Goal: Task Accomplishment & Management: Complete application form

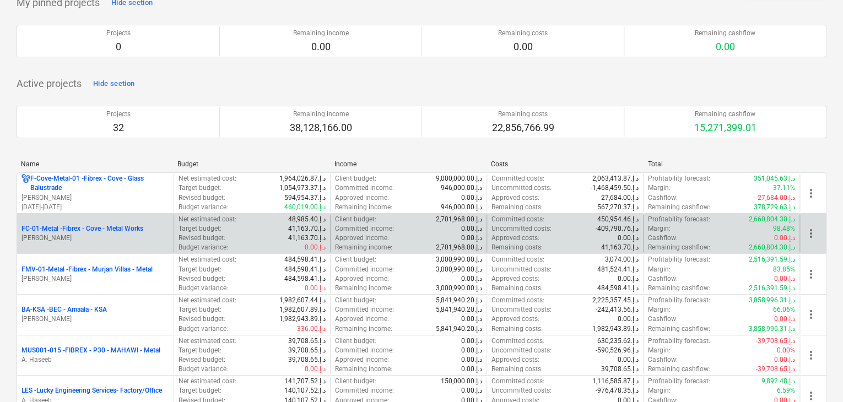
scroll to position [110, 0]
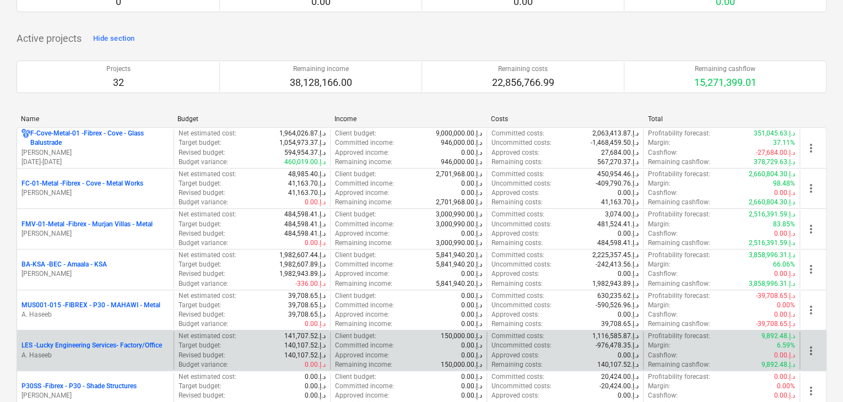
click at [70, 345] on p "LES - Lucky Engineering Services- Factory/Office" at bounding box center [91, 345] width 140 height 9
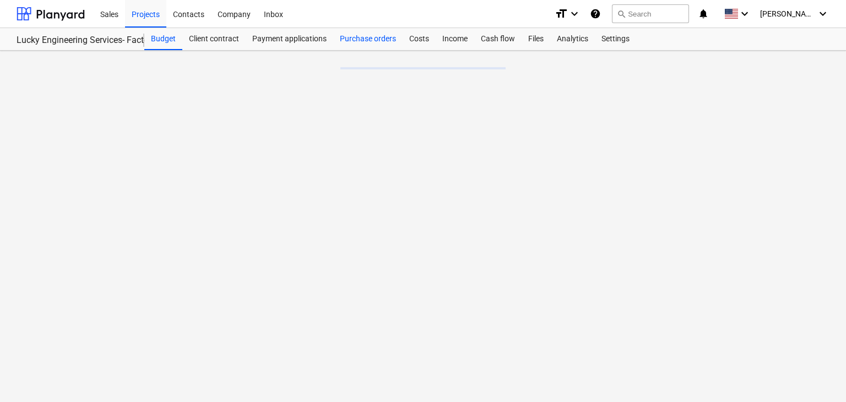
click at [395, 41] on div "Purchase orders" at bounding box center [367, 39] width 69 height 22
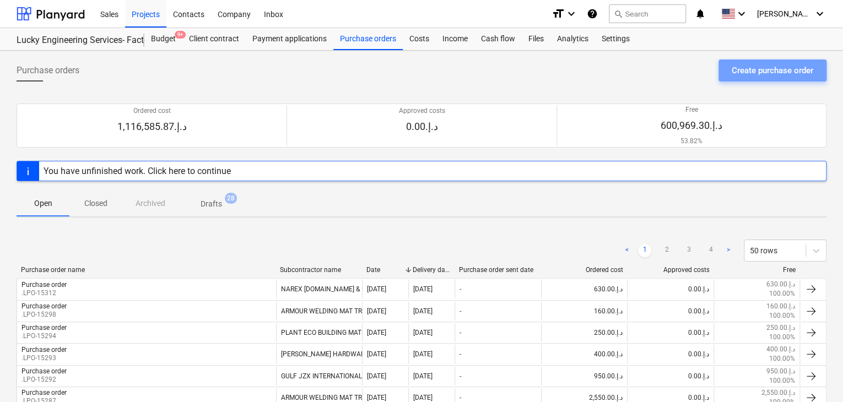
click at [763, 66] on div "Create purchase order" at bounding box center [771, 70] width 81 height 14
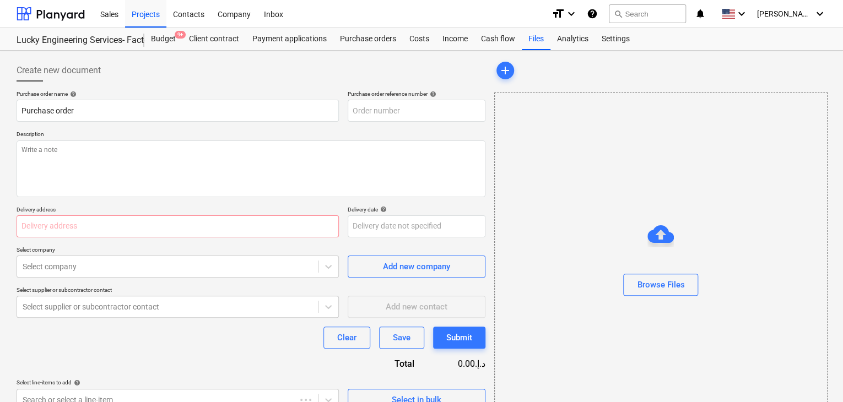
click at [371, 131] on p "Description" at bounding box center [251, 135] width 469 height 9
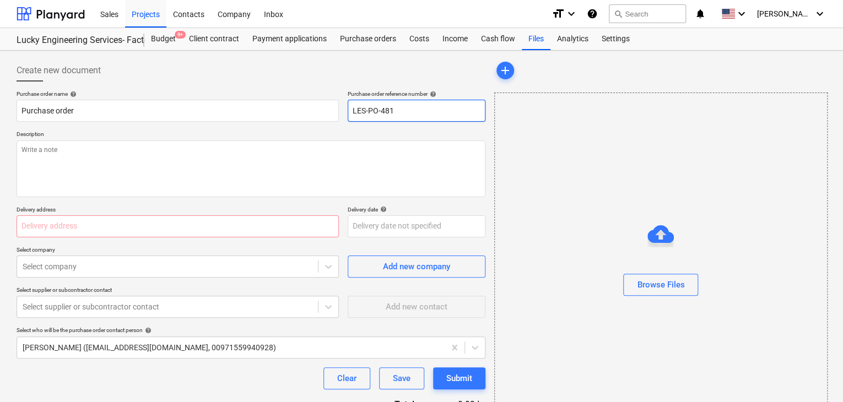
drag, startPoint x: 409, startPoint y: 111, endPoint x: 322, endPoint y: 93, distance: 89.0
click at [322, 93] on div "Purchase order name help Purchase order Purchase order reference number help LE…" at bounding box center [251, 105] width 469 height 31
type input ".LPO-15317"
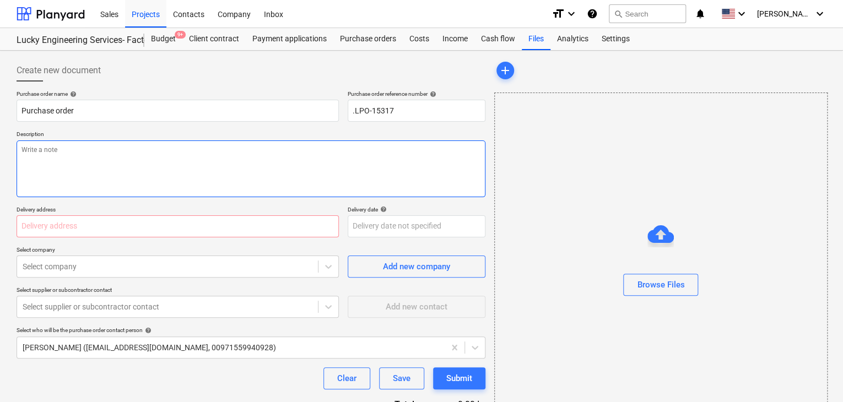
click at [45, 164] on textarea at bounding box center [251, 168] width 469 height 57
type textarea "[DATE]"
click at [42, 223] on input "text" at bounding box center [178, 226] width 322 height 22
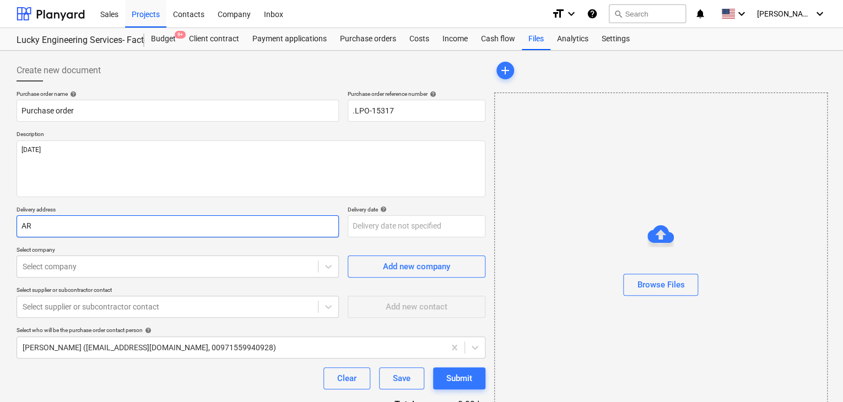
type input "A"
type input "LUCKY ENGINEERING SERVICES"
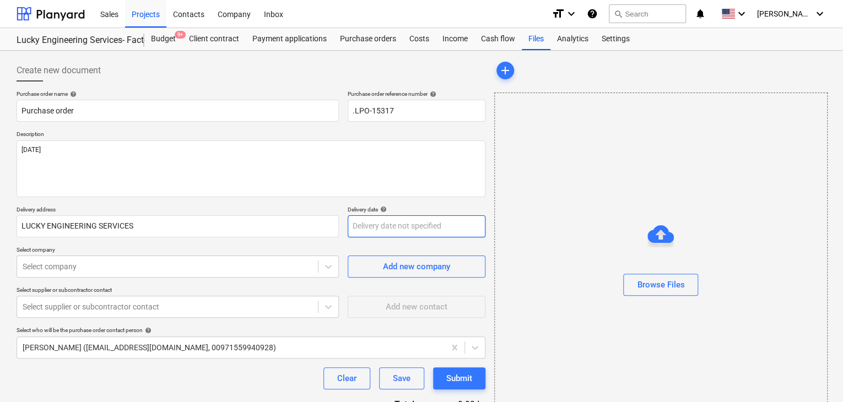
click at [358, 219] on body "Sales Projects Contacts Company Inbox format_size keyboard_arrow_down help sear…" at bounding box center [421, 201] width 843 height 402
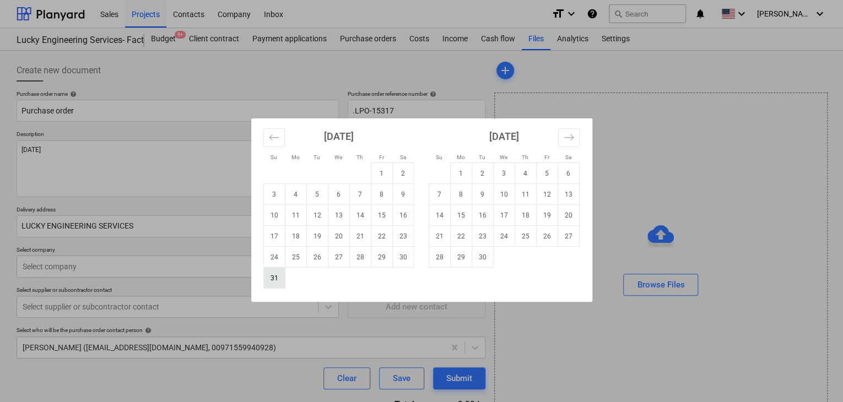
click at [273, 278] on td "31" at bounding box center [273, 278] width 21 height 21
type input "[DATE]"
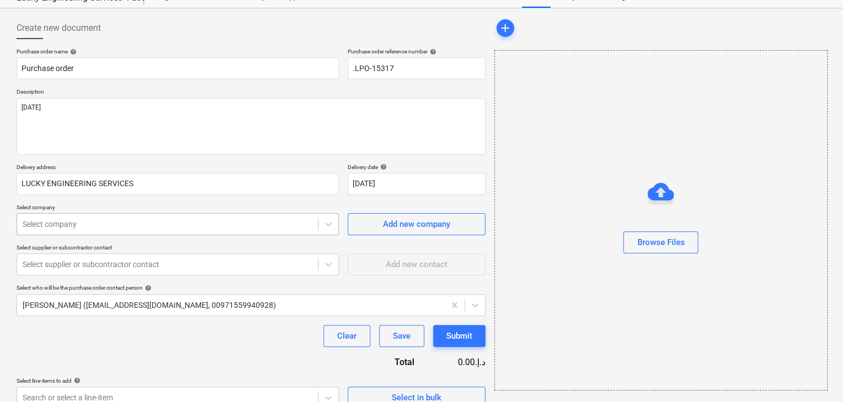
click at [137, 257] on body "Sales Projects Contacts Company Inbox format_size keyboard_arrow_down help sear…" at bounding box center [421, 159] width 843 height 402
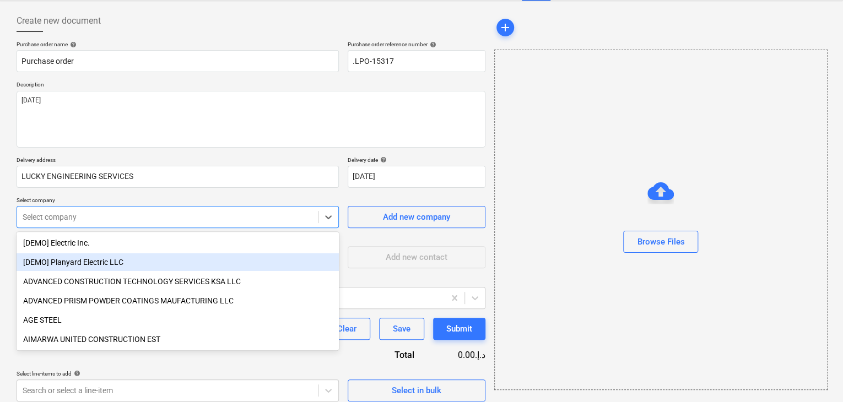
scroll to position [51, 0]
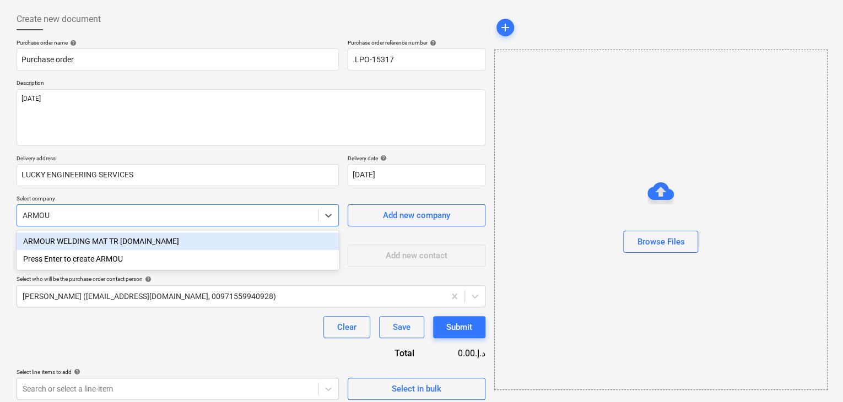
type input "ARMOUR"
click at [137, 241] on div "ARMOUR WELDING MAT TR [DOMAIN_NAME]" at bounding box center [178, 241] width 322 height 18
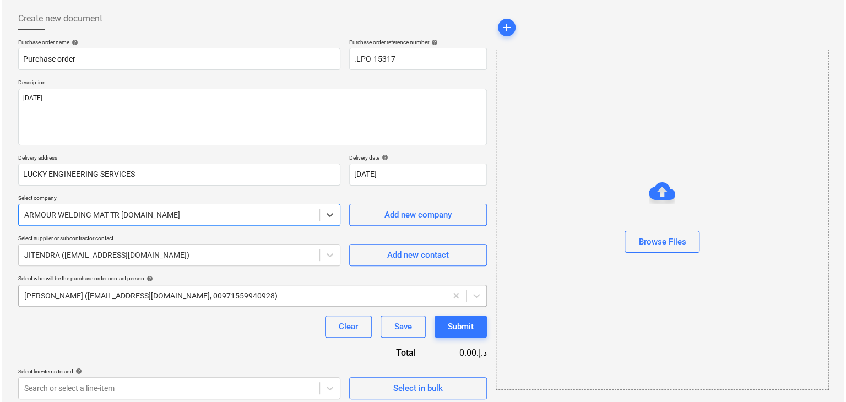
scroll to position [57, 0]
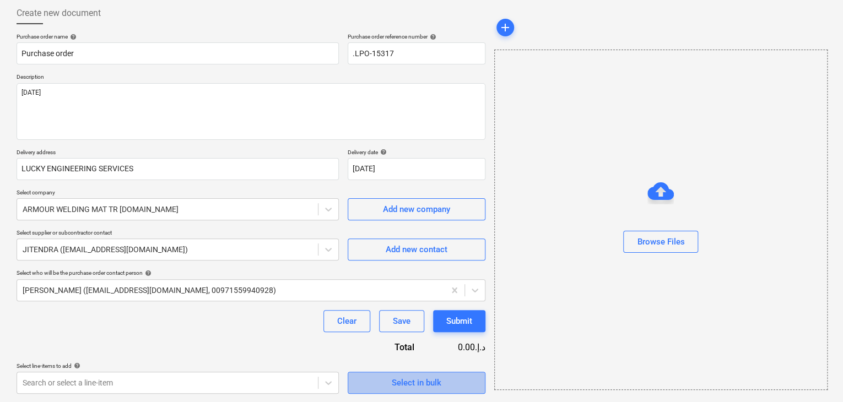
click at [434, 379] on div "Select in bulk" at bounding box center [417, 383] width 50 height 14
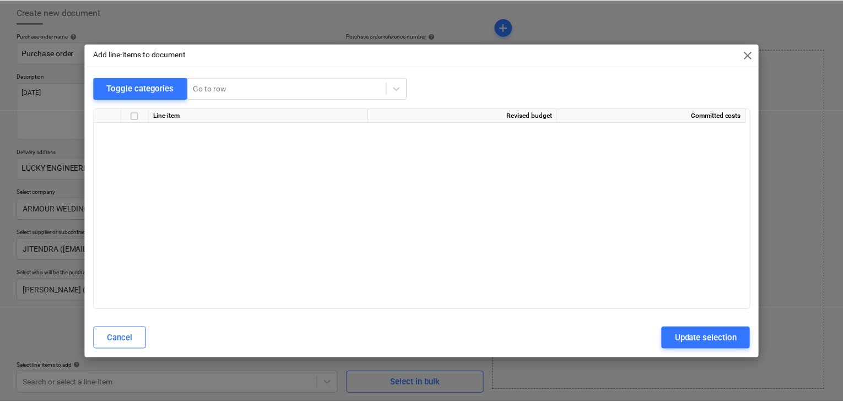
scroll to position [21620, 0]
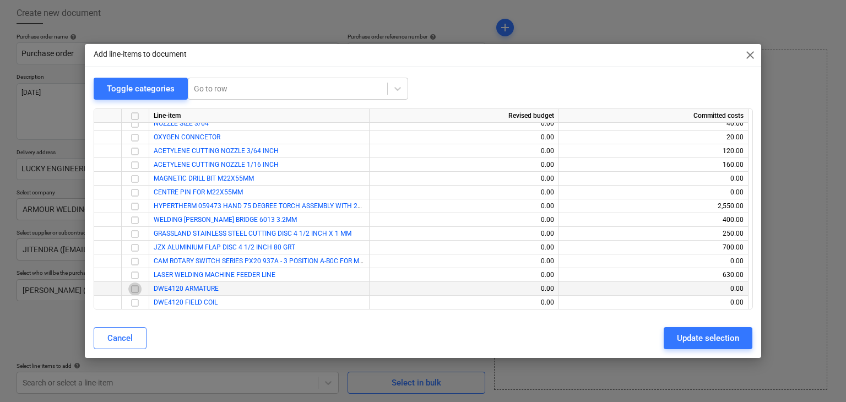
click at [139, 287] on input "checkbox" at bounding box center [134, 288] width 13 height 13
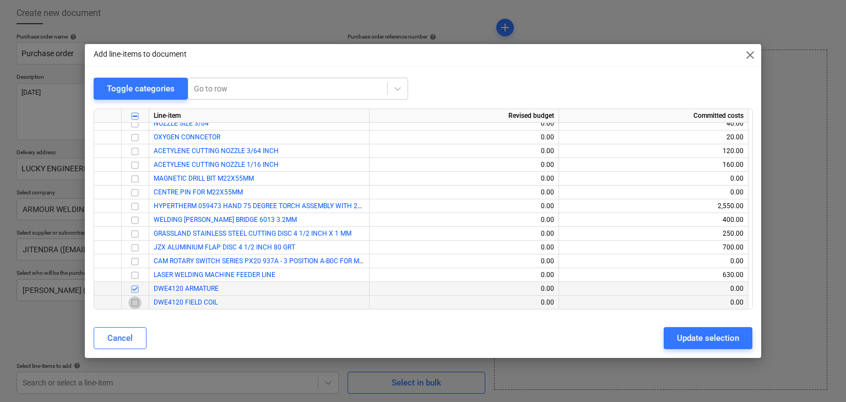
click at [137, 306] on input "checkbox" at bounding box center [134, 302] width 13 height 13
click at [687, 341] on div "Update selection" at bounding box center [708, 338] width 62 height 14
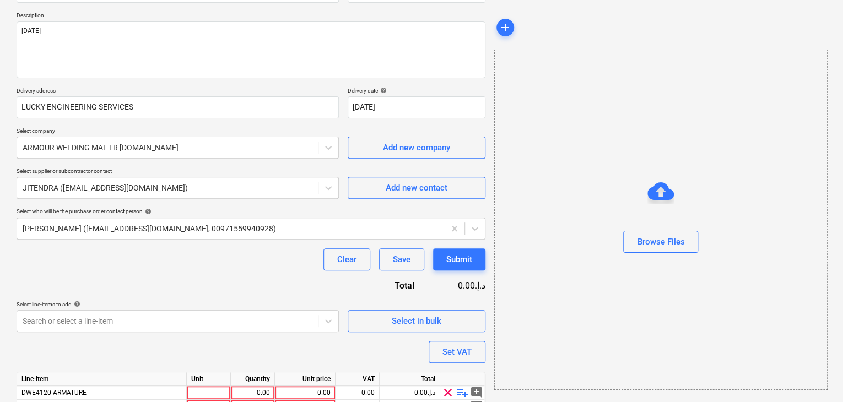
scroll to position [167, 0]
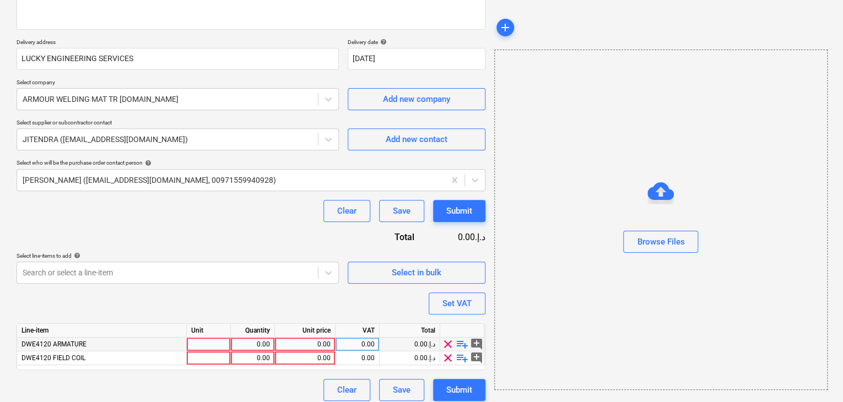
click at [191, 340] on div at bounding box center [209, 345] width 44 height 14
type input "NO"
click at [253, 345] on div "0.00" at bounding box center [252, 345] width 35 height 14
type input "1"
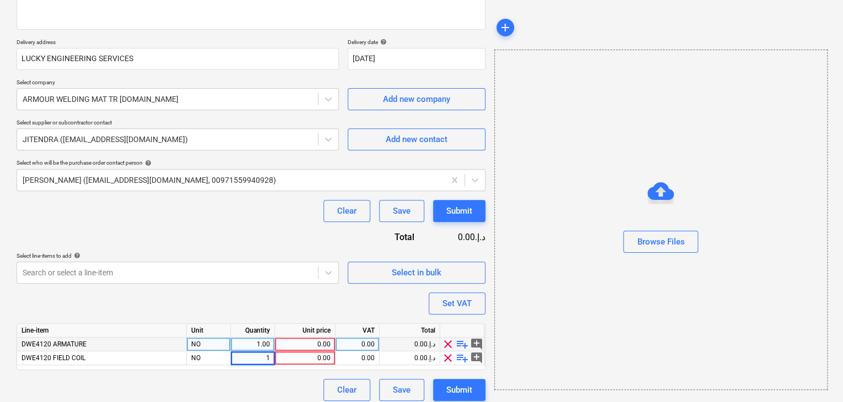
click at [317, 345] on div "0.00" at bounding box center [304, 345] width 51 height 14
type input "135.36"
type input "75.5"
click at [580, 303] on div "Browse Files" at bounding box center [660, 220] width 333 height 340
click at [468, 297] on div "Set VAT" at bounding box center [456, 303] width 29 height 14
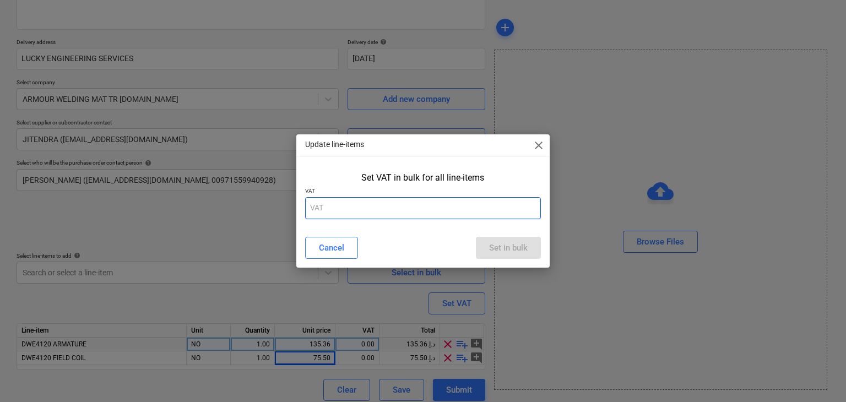
click at [348, 202] on input "text" at bounding box center [423, 208] width 236 height 22
type input "5"
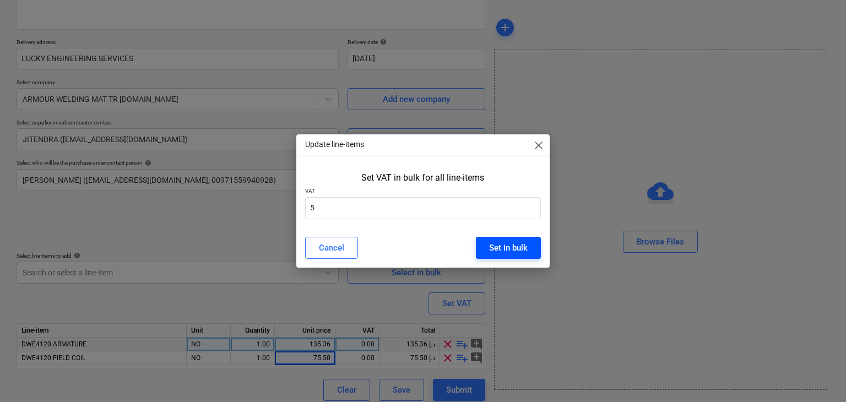
click at [514, 237] on button "Set in bulk" at bounding box center [508, 248] width 65 height 22
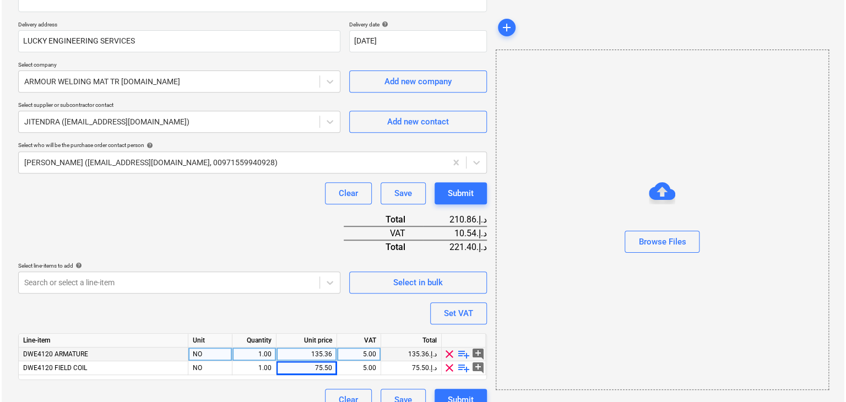
scroll to position [202, 0]
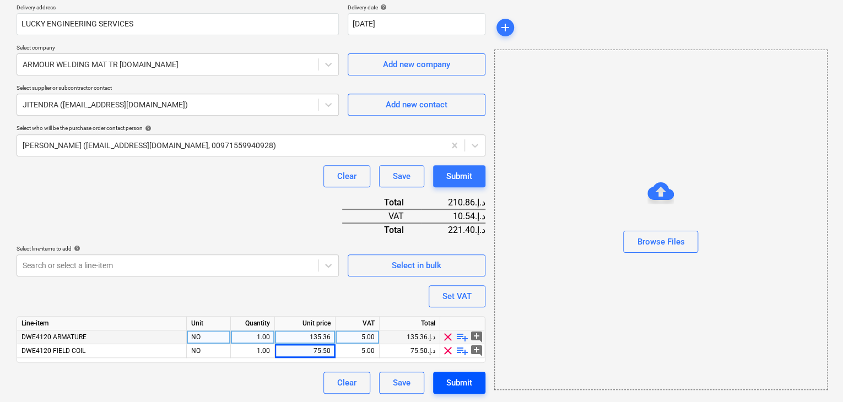
click at [466, 383] on div "Submit" at bounding box center [459, 383] width 26 height 14
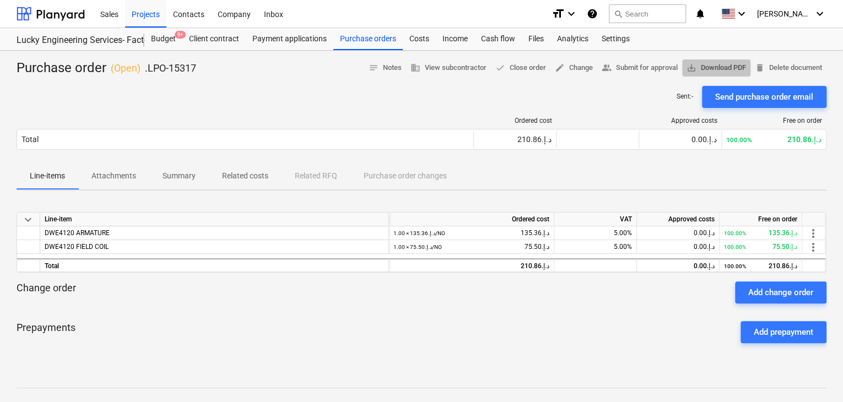
click at [708, 75] on button "save_alt Download PDF" at bounding box center [716, 67] width 68 height 17
click at [377, 38] on div "Purchase orders" at bounding box center [367, 39] width 69 height 22
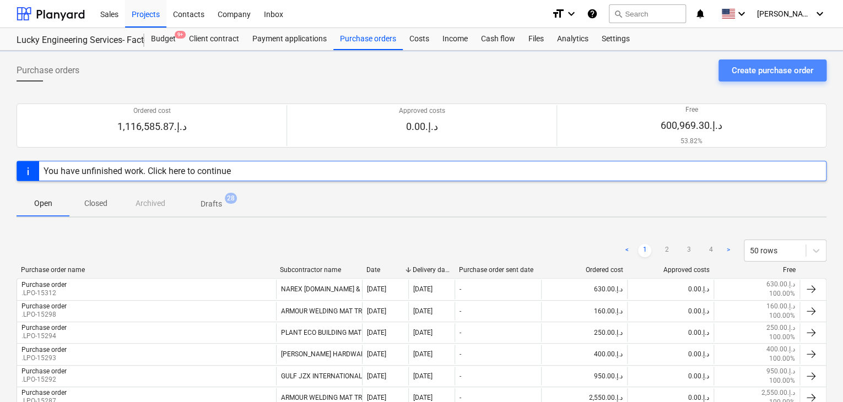
click at [760, 74] on div "Create purchase order" at bounding box center [771, 70] width 81 height 14
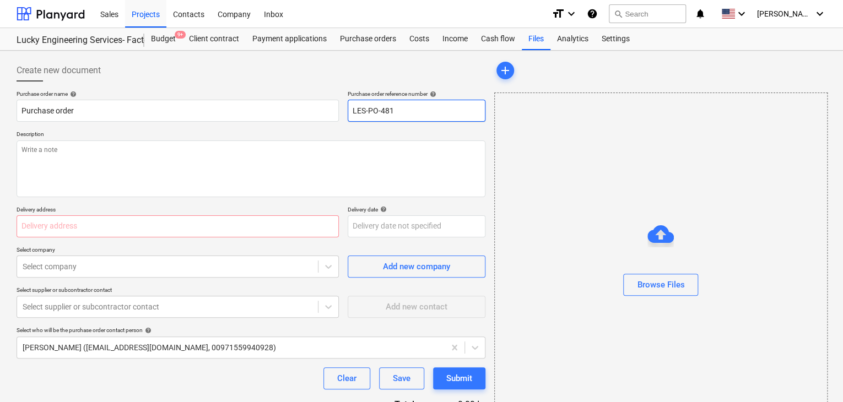
drag, startPoint x: 401, startPoint y: 110, endPoint x: 307, endPoint y: 95, distance: 95.2
click at [307, 95] on div "Purchase order name help Purchase order Purchase order reference number help LE…" at bounding box center [251, 105] width 469 height 31
type input ".LPO-15316"
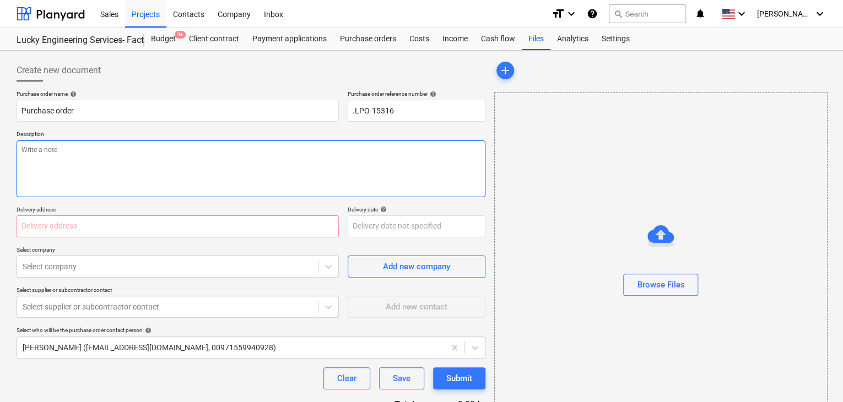
click at [61, 167] on textarea at bounding box center [251, 168] width 469 height 57
type textarea "[DATE]"
click at [25, 233] on input "text" at bounding box center [178, 226] width 322 height 22
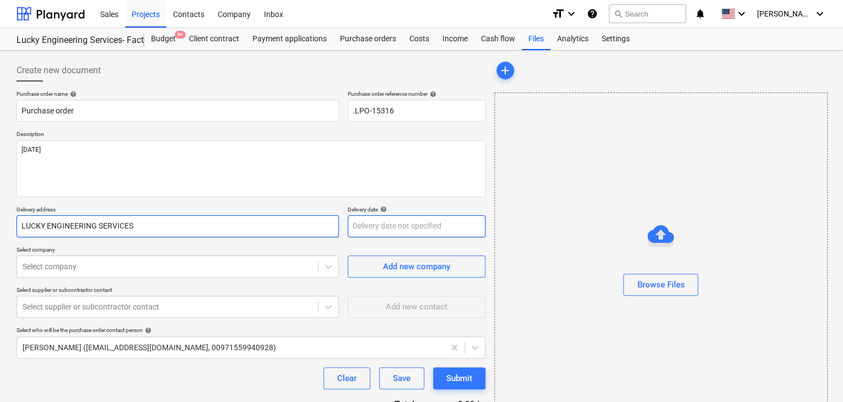
type input "LUCKY ENGINEERING SERVICES"
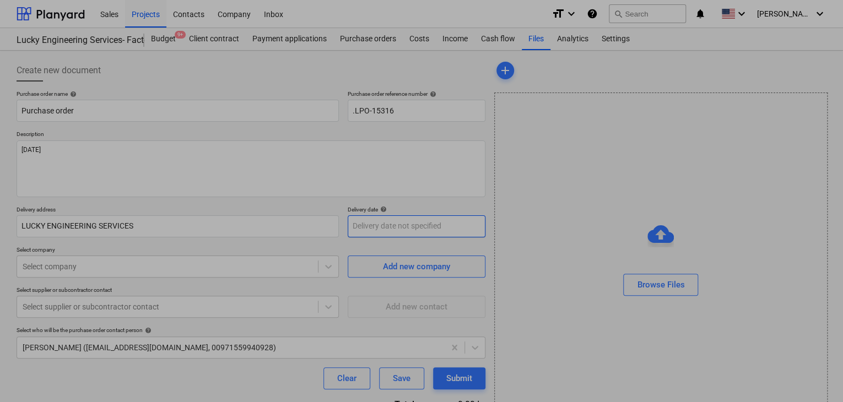
click at [360, 223] on body "Sales Projects Contacts Company Inbox format_size keyboard_arrow_down help sear…" at bounding box center [421, 201] width 843 height 402
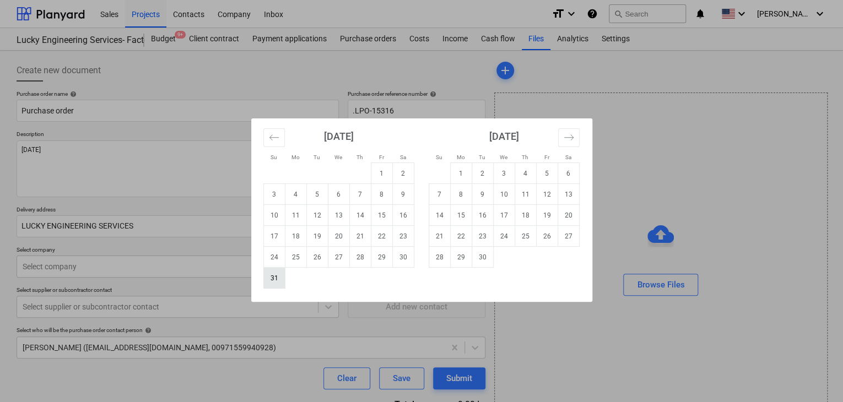
click at [267, 276] on td "31" at bounding box center [273, 278] width 21 height 21
type input "[DATE]"
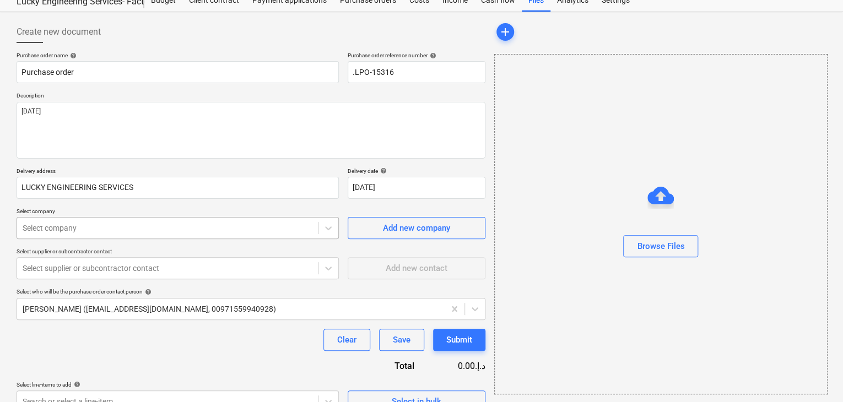
click at [149, 259] on body "Sales Projects Contacts Company Inbox format_size keyboard_arrow_down help sear…" at bounding box center [421, 162] width 843 height 402
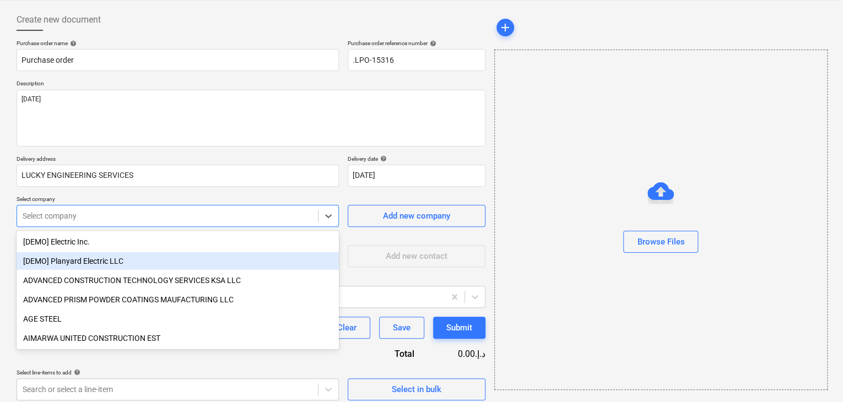
scroll to position [51, 0]
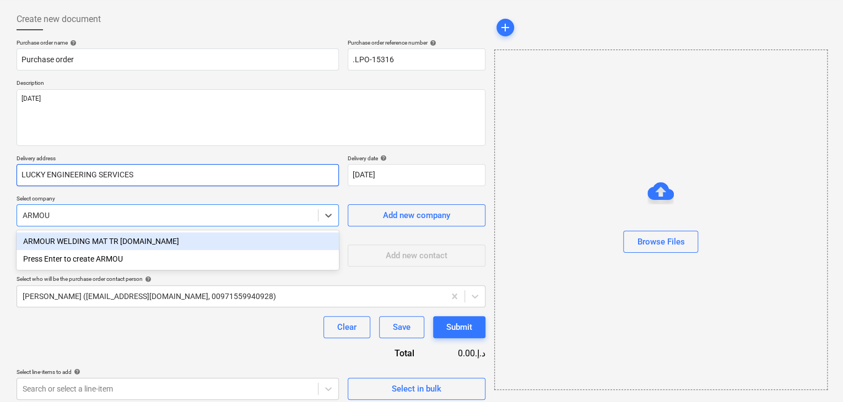
type input "ARMOUR"
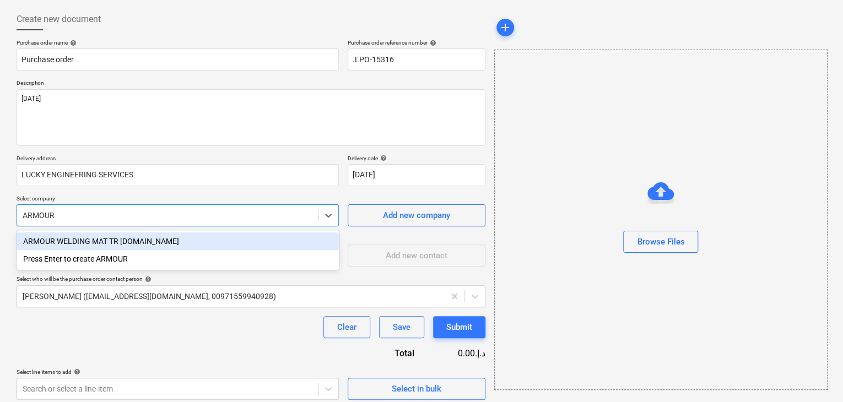
click at [186, 247] on div "ARMOUR WELDING MAT TR [DOMAIN_NAME]" at bounding box center [178, 241] width 322 height 18
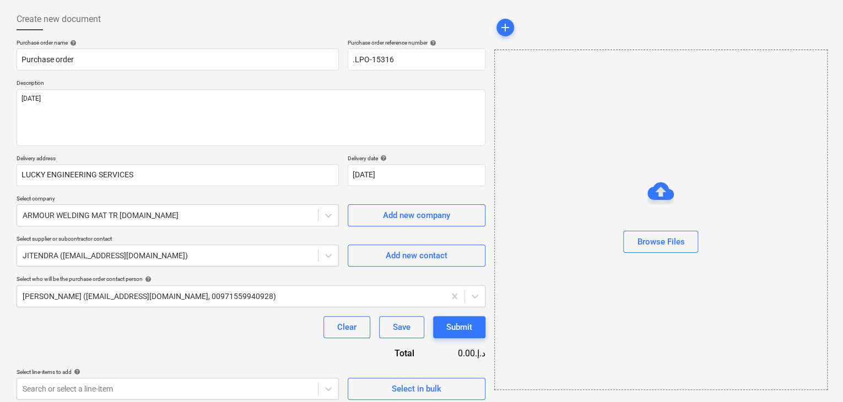
click at [182, 201] on p "Select company" at bounding box center [178, 199] width 322 height 9
click at [178, 211] on div at bounding box center [168, 215] width 290 height 11
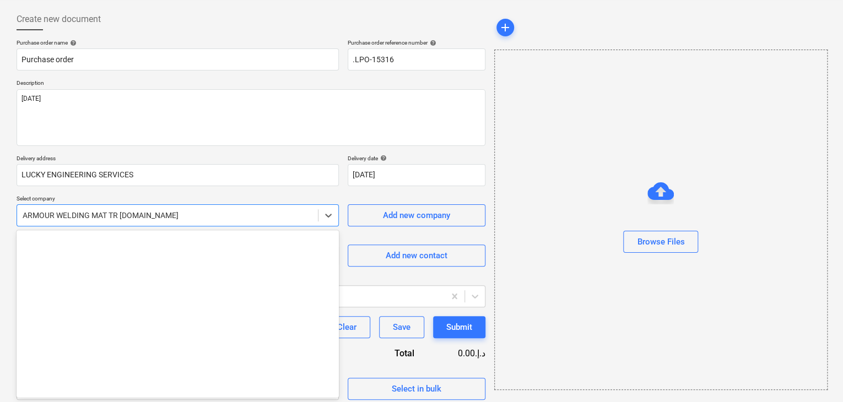
scroll to position [925, 0]
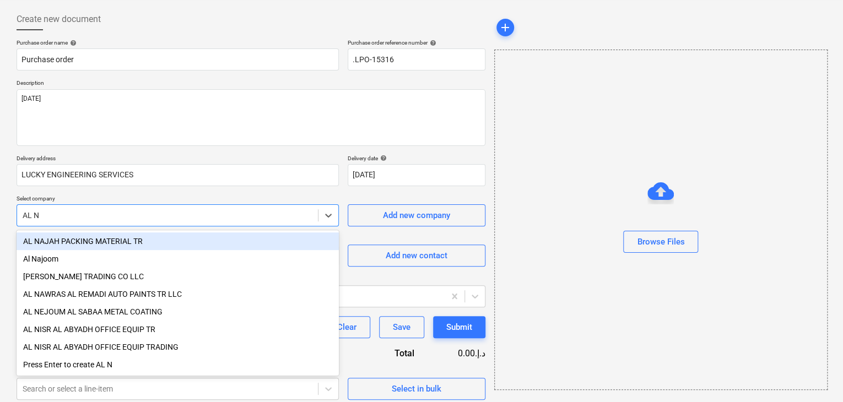
type input "AL NA"
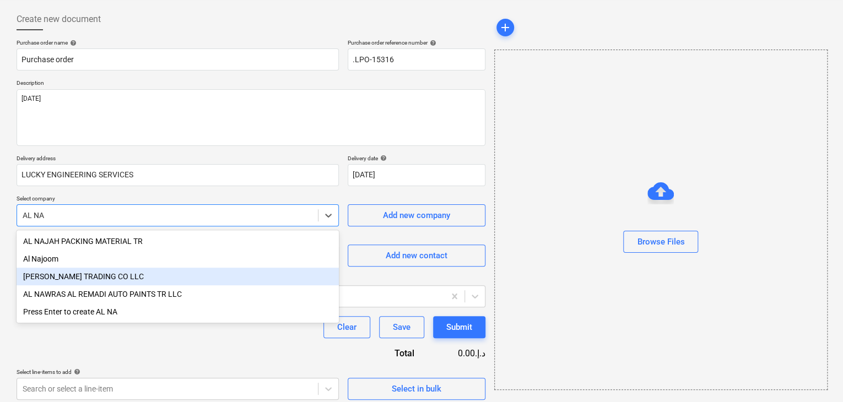
click at [99, 271] on div "[PERSON_NAME] TRADING CO LLC" at bounding box center [178, 277] width 322 height 18
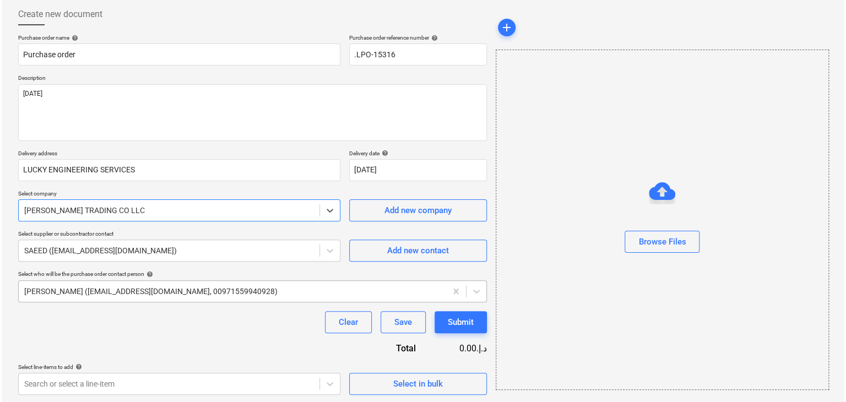
scroll to position [57, 0]
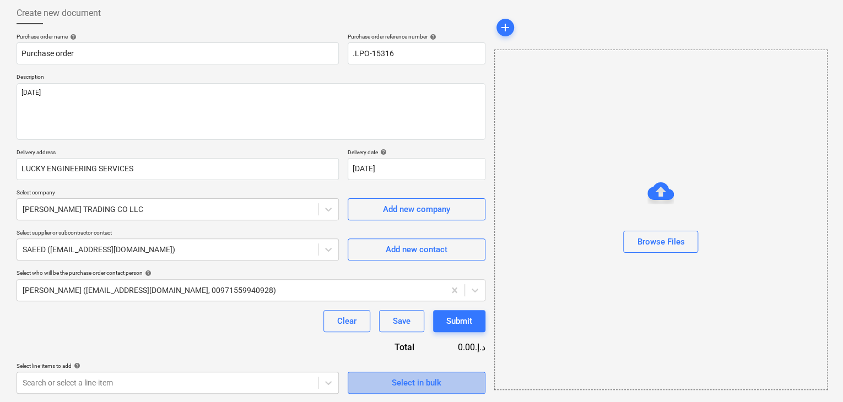
click at [390, 388] on span "Select in bulk" at bounding box center [416, 383] width 110 height 14
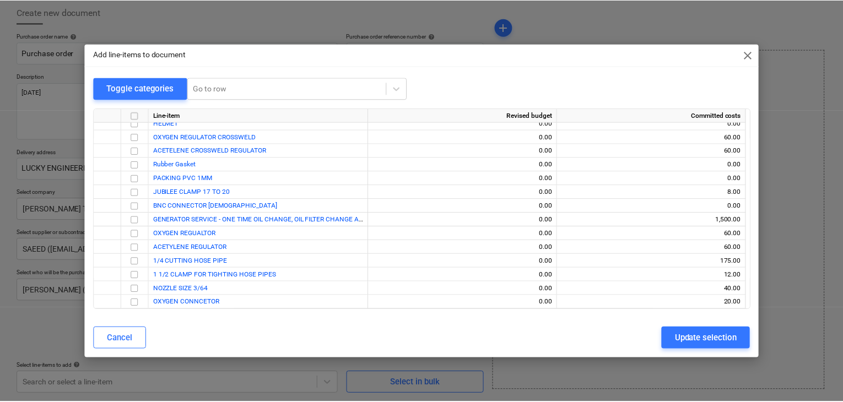
scroll to position [21179, 0]
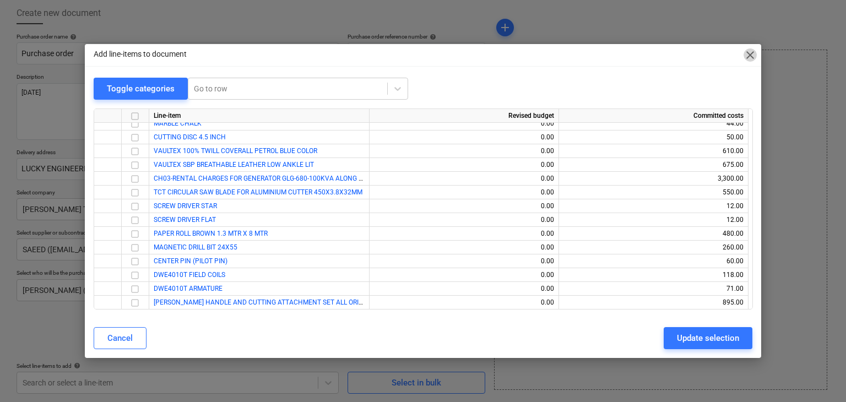
click at [753, 50] on span "close" at bounding box center [749, 54] width 13 height 13
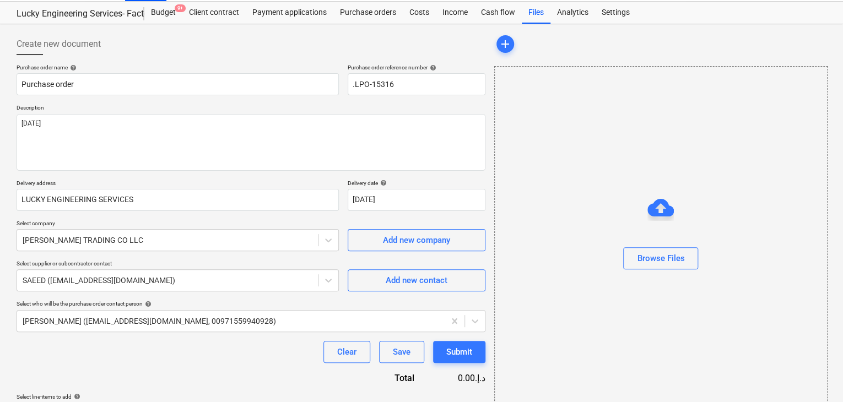
scroll to position [0, 0]
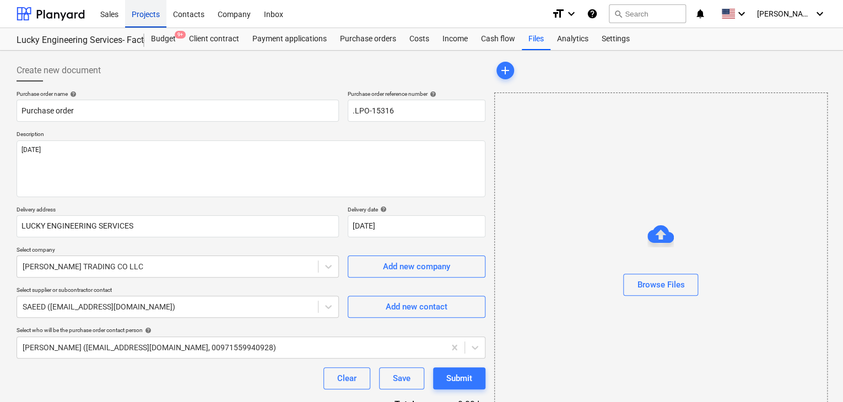
click at [133, 12] on div "Projects" at bounding box center [145, 13] width 41 height 28
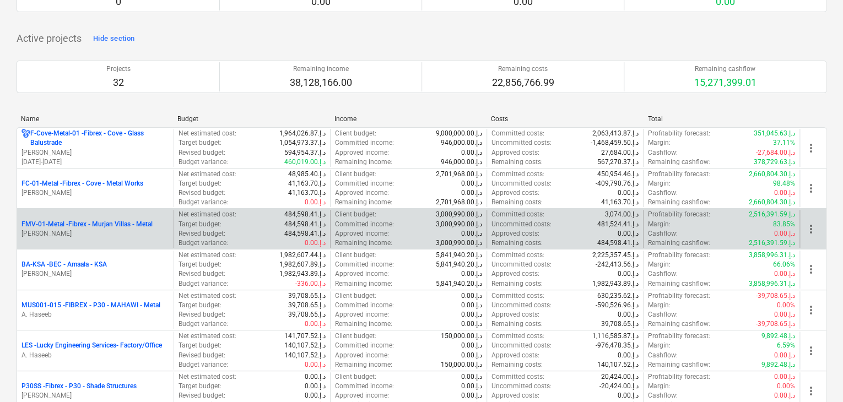
scroll to position [165, 0]
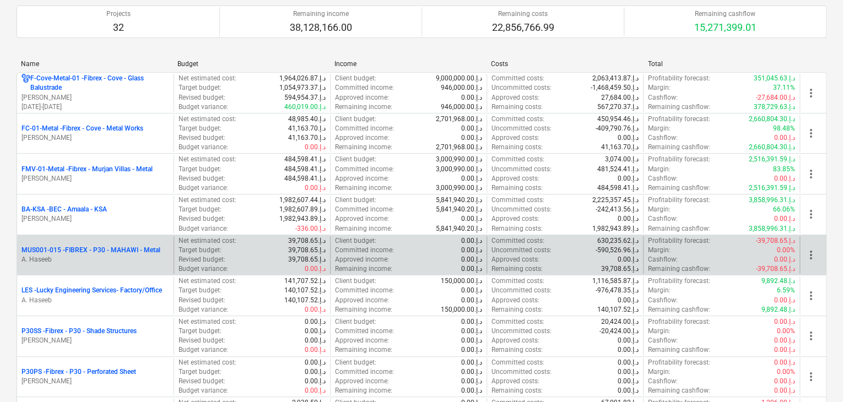
click at [115, 259] on p "A. Haseeb" at bounding box center [95, 259] width 148 height 9
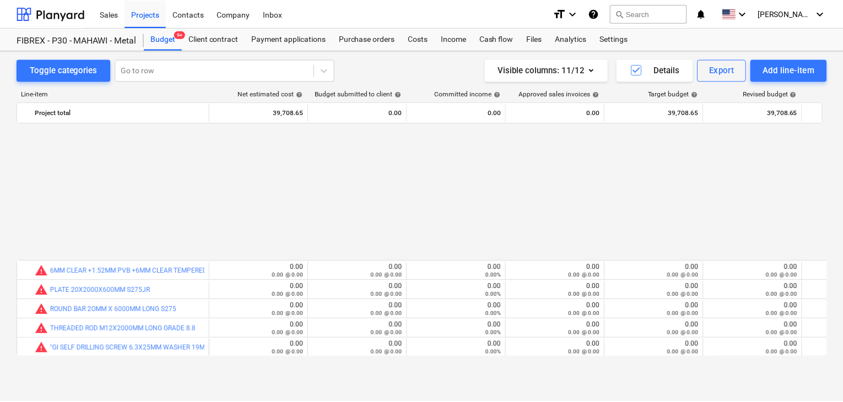
scroll to position [6478, 0]
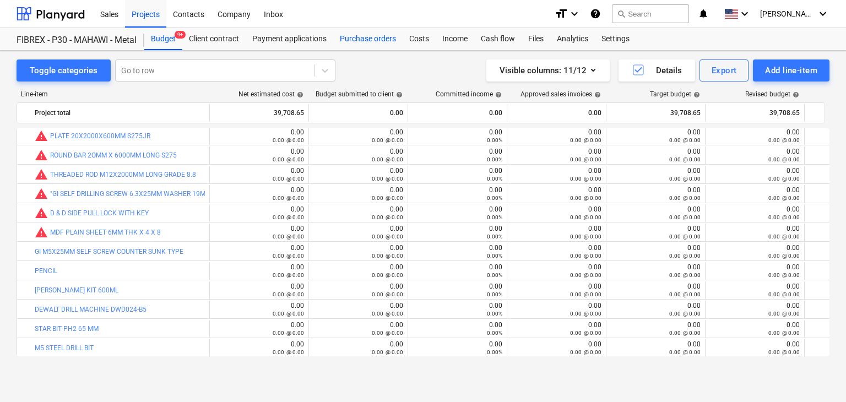
click at [367, 42] on div "Purchase orders" at bounding box center [367, 39] width 69 height 22
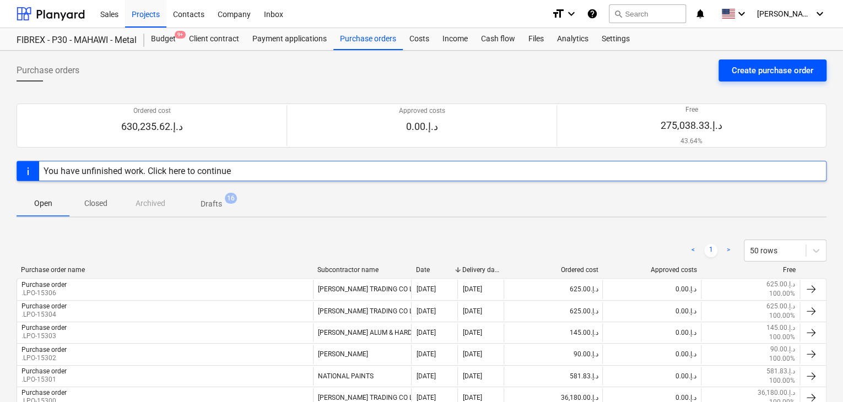
click at [780, 62] on button "Create purchase order" at bounding box center [772, 70] width 108 height 22
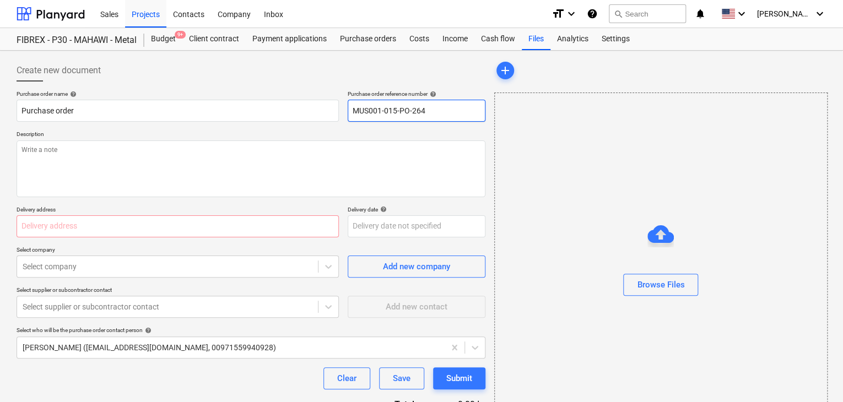
drag, startPoint x: 436, startPoint y: 113, endPoint x: 282, endPoint y: 85, distance: 156.2
click at [282, 85] on div "Create new document Purchase order name help Purchase order Purchase order refe…" at bounding box center [251, 255] width 469 height 392
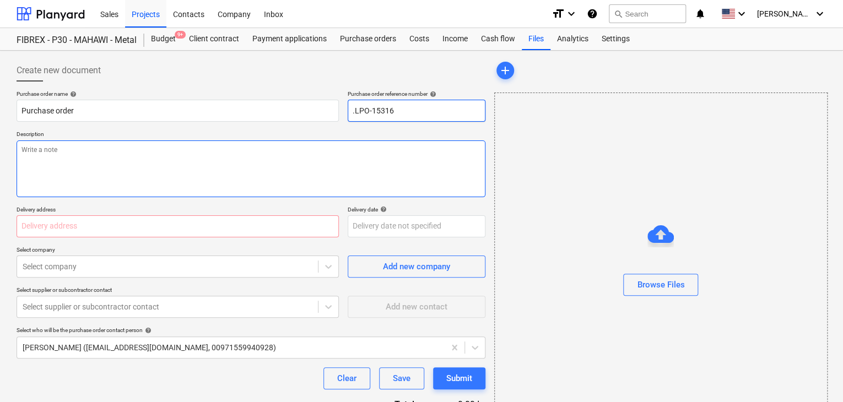
type input ".LPO-15316"
click at [79, 158] on textarea at bounding box center [251, 168] width 469 height 57
type textarea "[DATE]"
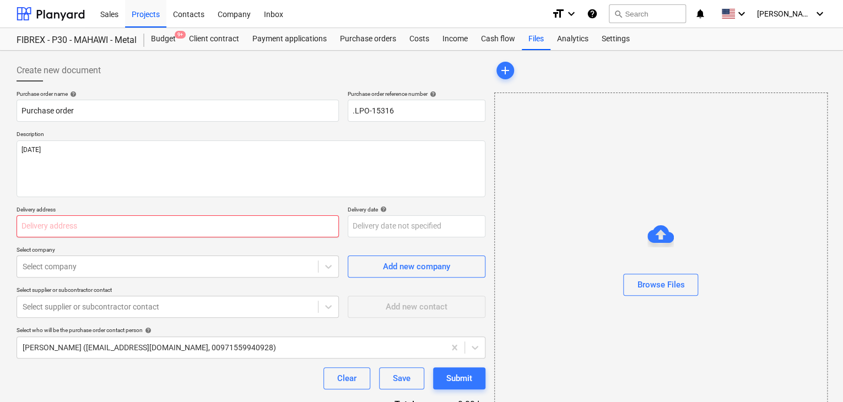
click at [32, 226] on input "text" at bounding box center [178, 226] width 322 height 22
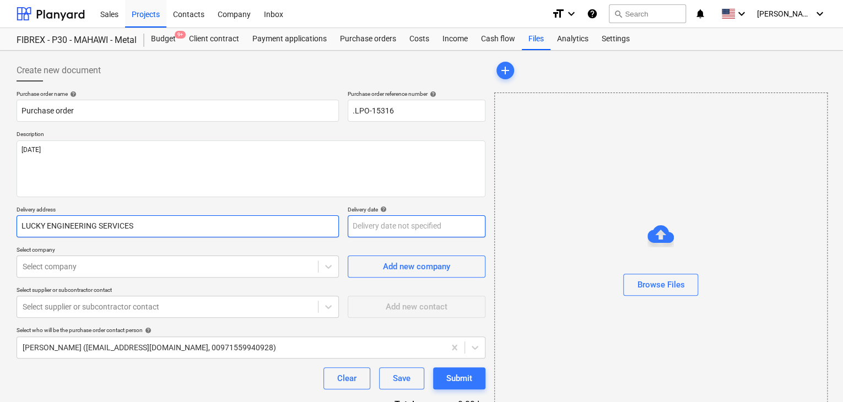
type input "LUCKY ENGINEERING SERVICES"
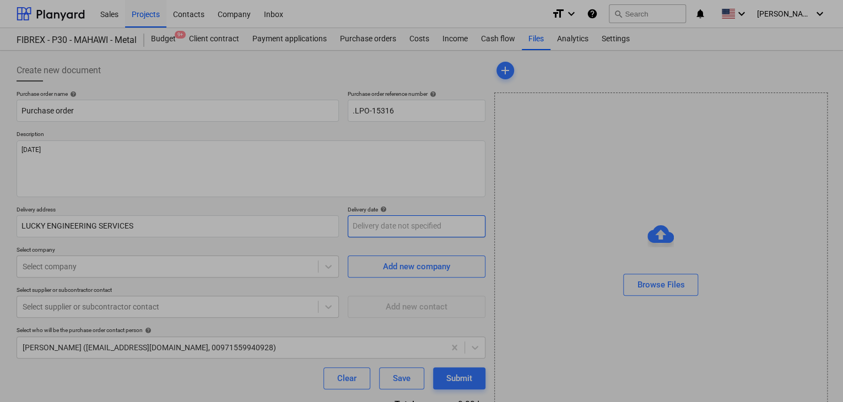
click at [349, 223] on body "Sales Projects Contacts Company Inbox format_size keyboard_arrow_down help sear…" at bounding box center [421, 201] width 843 height 402
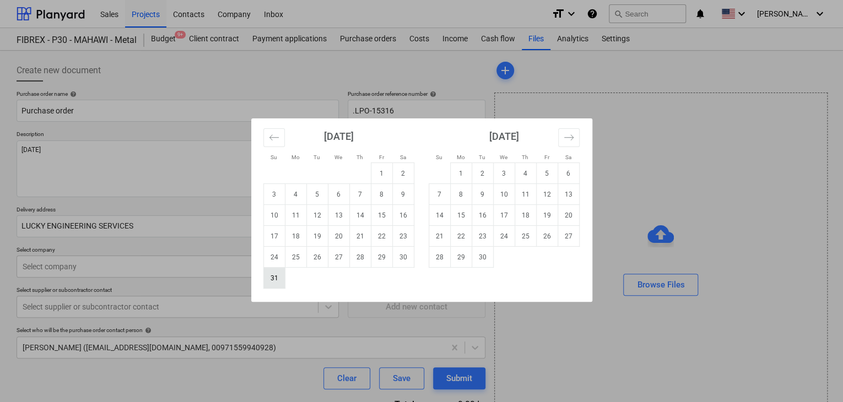
click at [271, 277] on td "31" at bounding box center [273, 278] width 21 height 21
type input "[DATE]"
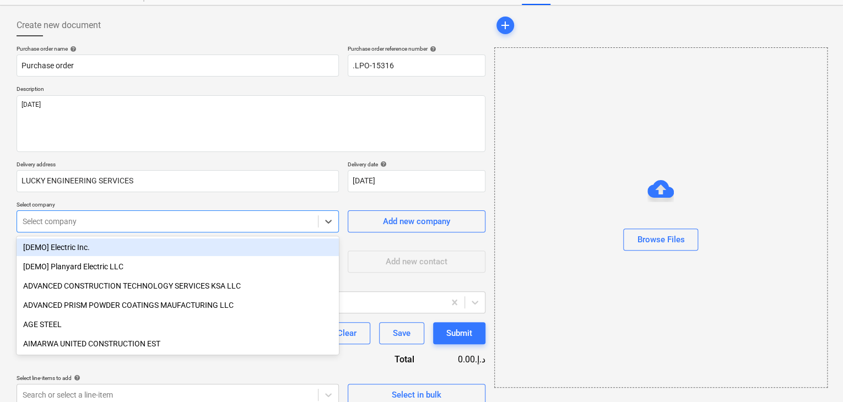
click at [108, 263] on body "Sales Projects Contacts Company Inbox format_size keyboard_arrow_down help sear…" at bounding box center [421, 156] width 843 height 402
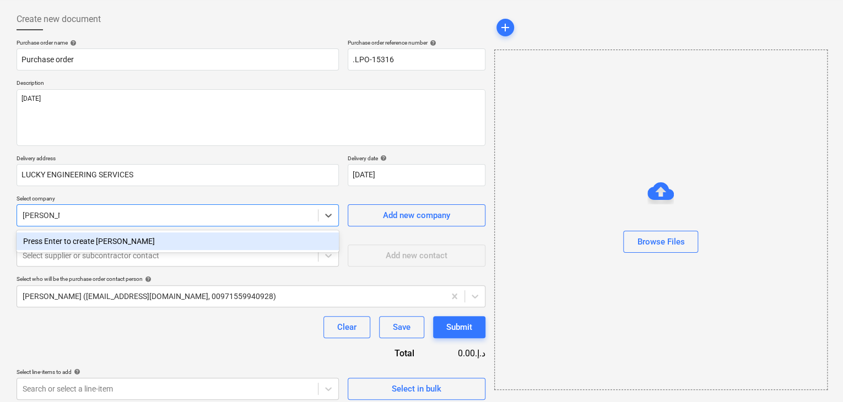
type input "[PERSON_NAME]"
click at [127, 237] on div "[PERSON_NAME] TRADING CO LLC" at bounding box center [178, 241] width 322 height 18
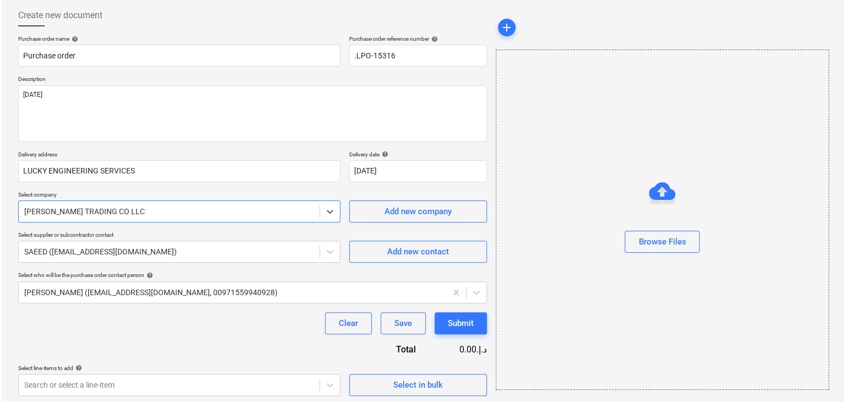
scroll to position [57, 0]
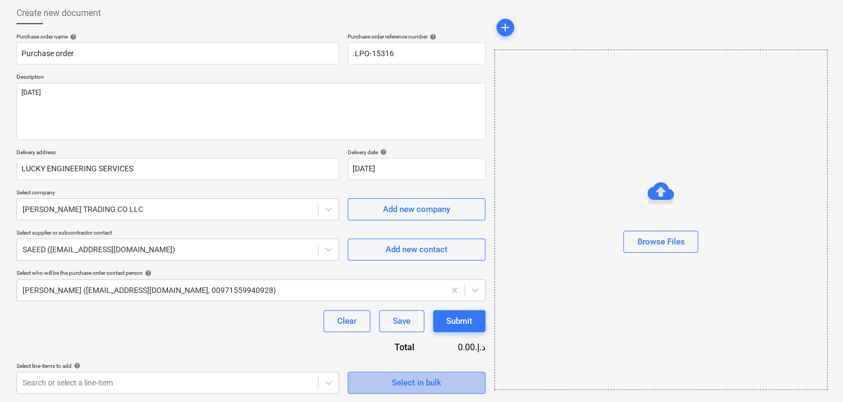
click at [351, 381] on button "Select in bulk" at bounding box center [416, 383] width 138 height 22
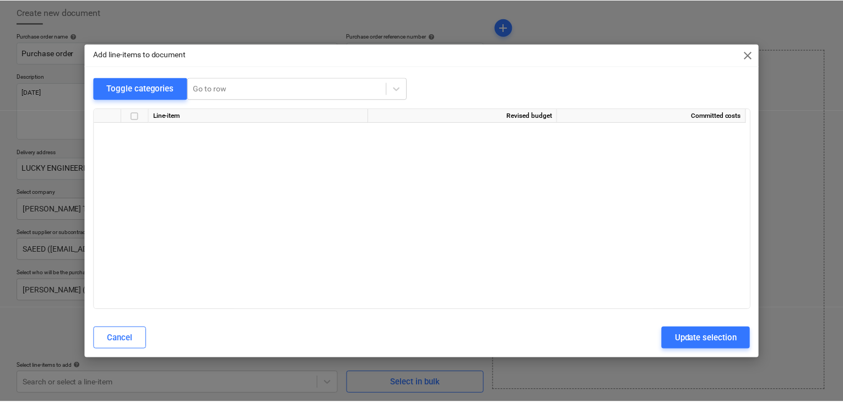
scroll to position [4604, 0]
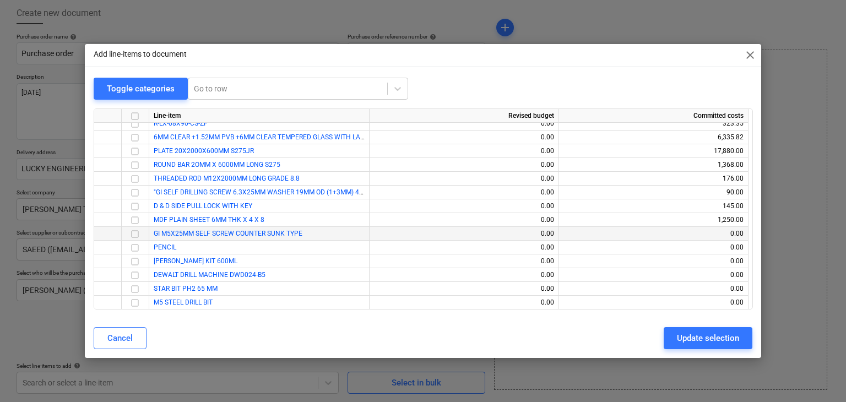
click at [138, 236] on input "checkbox" at bounding box center [134, 233] width 13 height 13
click at [138, 247] on input "checkbox" at bounding box center [134, 247] width 13 height 13
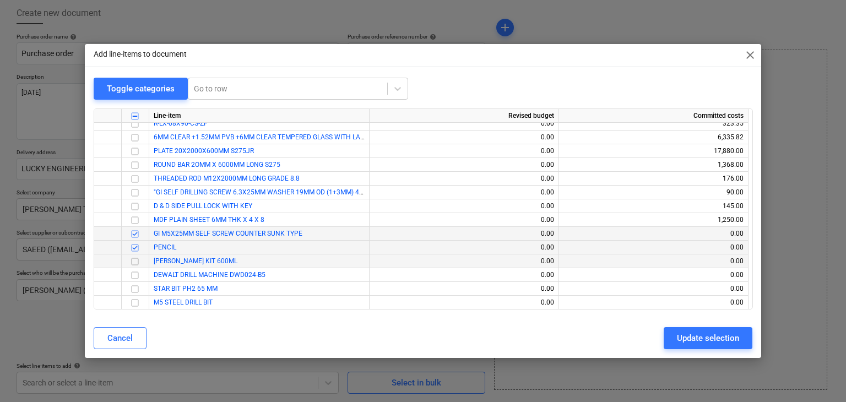
click at [135, 260] on input "checkbox" at bounding box center [134, 261] width 13 height 13
click at [135, 271] on input "checkbox" at bounding box center [134, 275] width 13 height 13
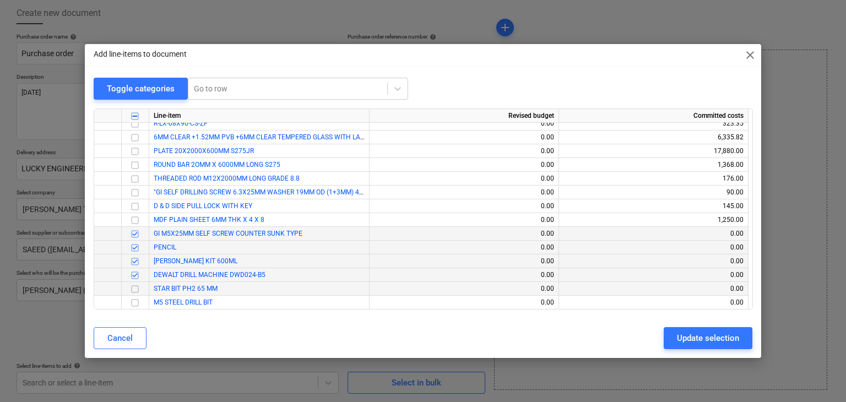
click at [135, 287] on input "checkbox" at bounding box center [134, 288] width 13 height 13
click at [134, 300] on input "checkbox" at bounding box center [134, 302] width 13 height 13
click at [718, 336] on div "Update selection" at bounding box center [708, 338] width 62 height 14
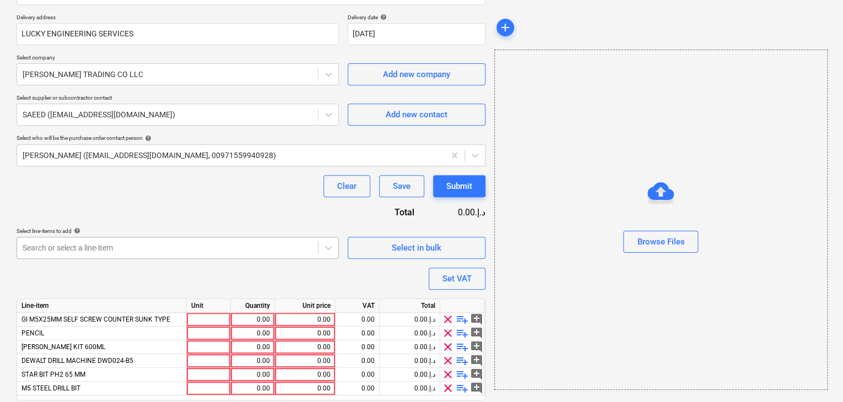
scroll to position [230, 0]
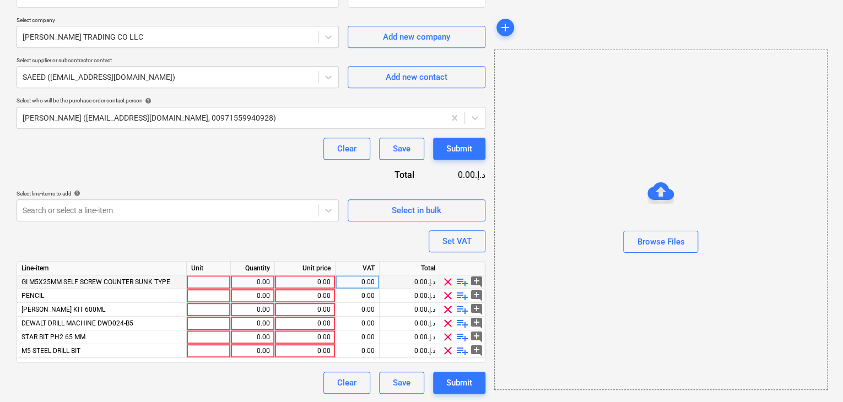
click at [196, 281] on div at bounding box center [209, 282] width 44 height 14
type input "PKT"
type input "NOS"
type input "NO"
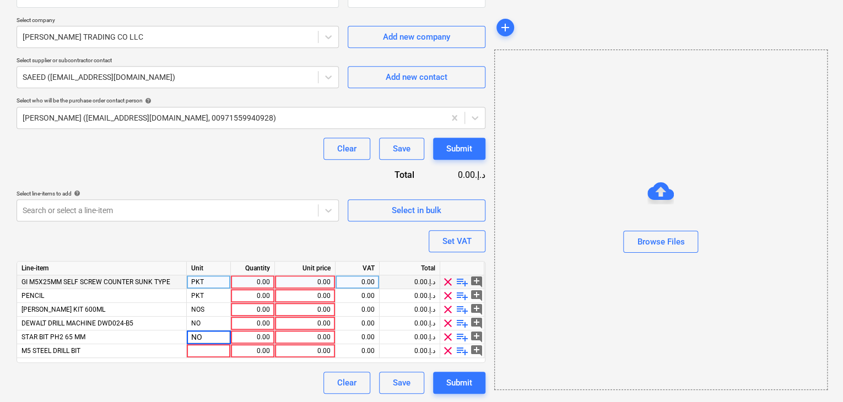
type input "NOS"
click at [240, 281] on div "0.00" at bounding box center [252, 282] width 35 height 14
type input "1"
type input "15"
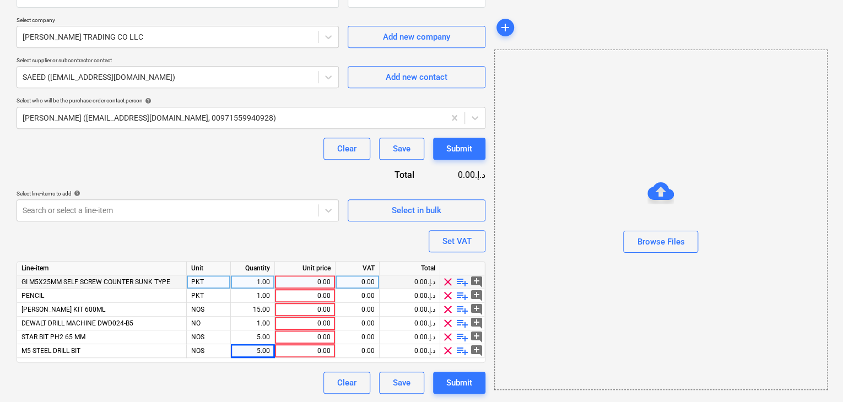
click at [303, 280] on div "0.00" at bounding box center [304, 282] width 51 height 14
type input "25"
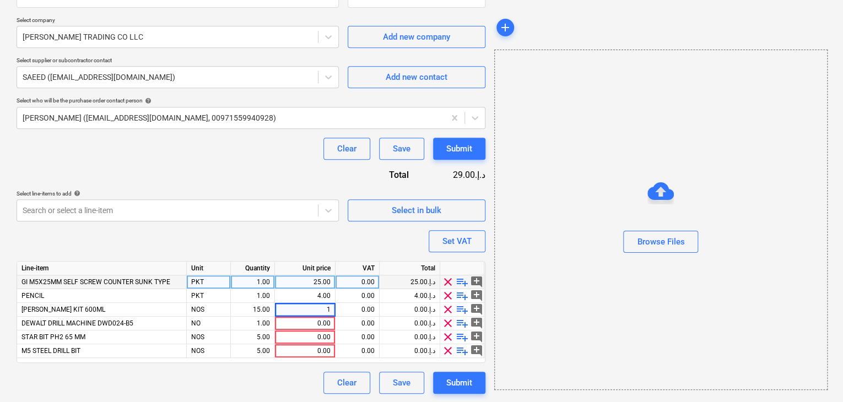
type input "17"
type input "220"
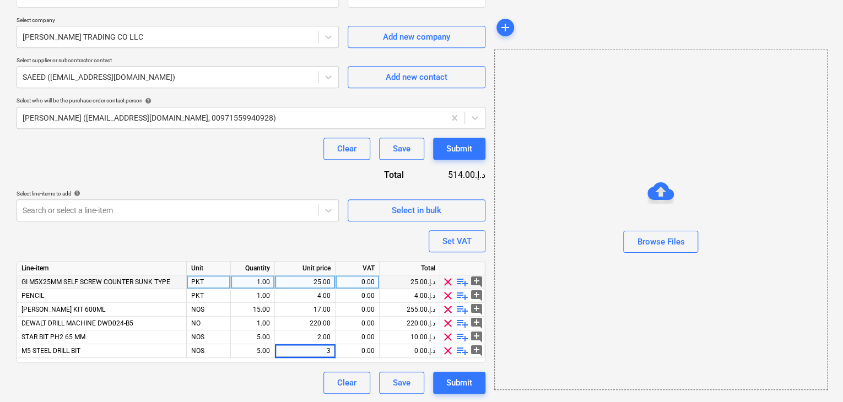
click at [564, 279] on div "Browse Files" at bounding box center [660, 220] width 333 height 340
click at [463, 247] on div "Set VAT" at bounding box center [456, 241] width 29 height 14
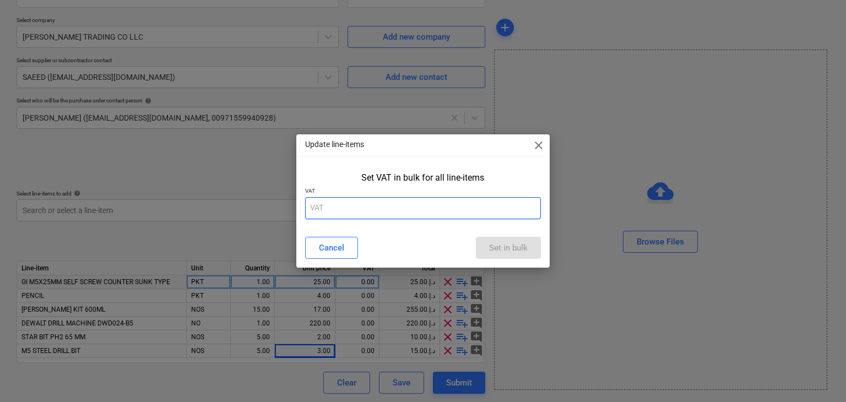
click at [366, 214] on input "text" at bounding box center [423, 208] width 236 height 22
type input "5"
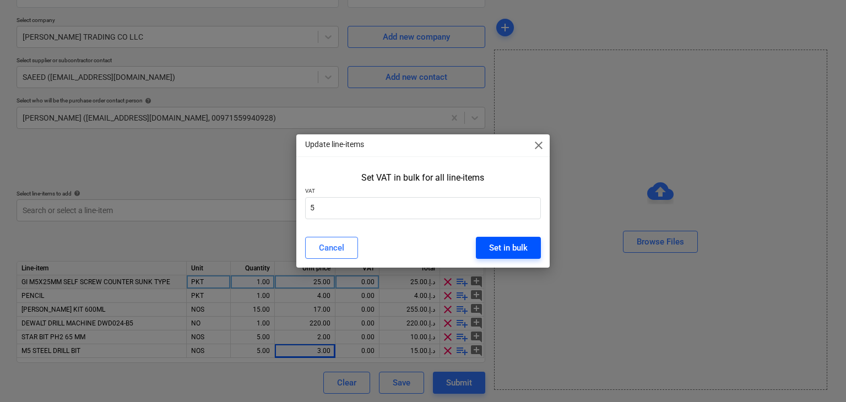
click at [493, 241] on div "Set in bulk" at bounding box center [508, 248] width 39 height 14
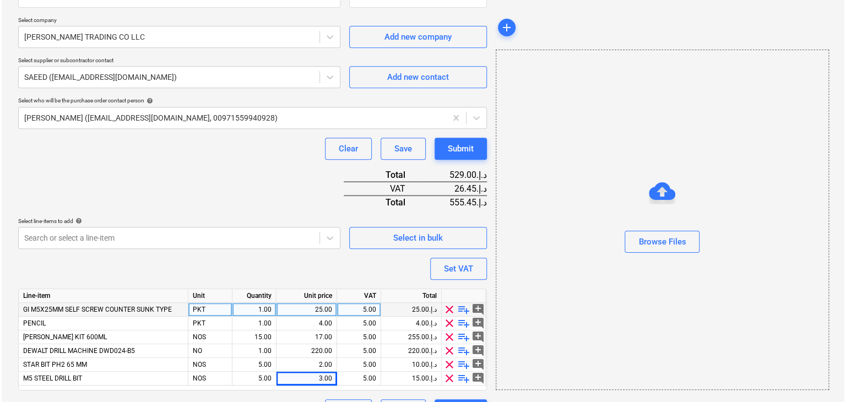
scroll to position [257, 0]
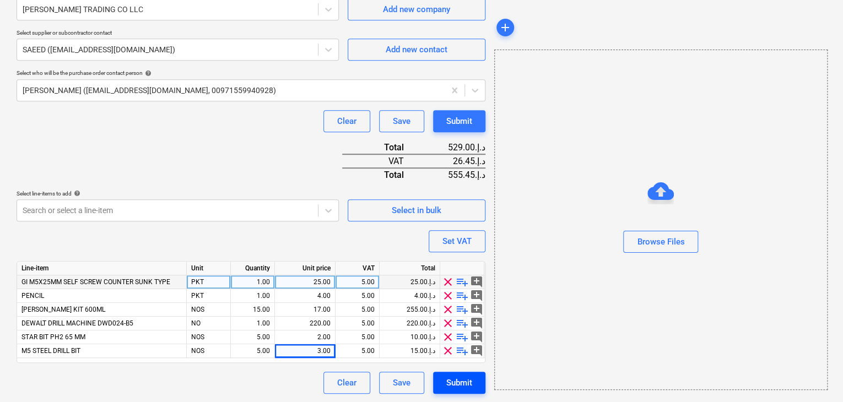
click at [454, 378] on div "Submit" at bounding box center [459, 383] width 26 height 14
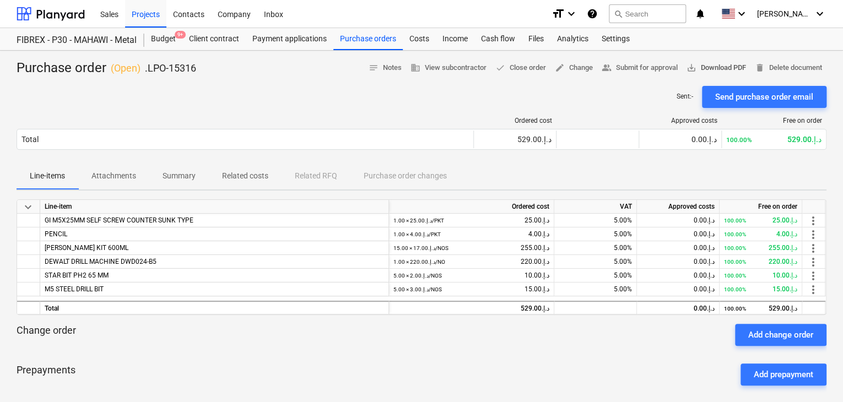
click at [731, 66] on span "save_alt Download PDF" at bounding box center [715, 68] width 59 height 13
